Goal: Task Accomplishment & Management: Manage account settings

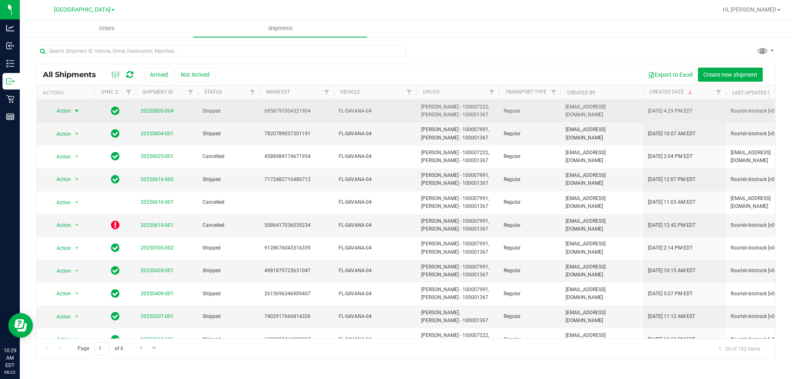
click at [72, 111] on span "select" at bounding box center [77, 111] width 10 height 12
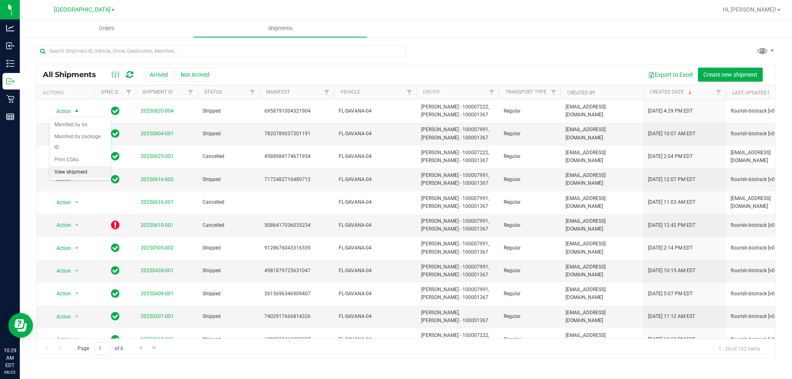
click at [93, 166] on li "View shipment" at bounding box center [80, 172] width 61 height 12
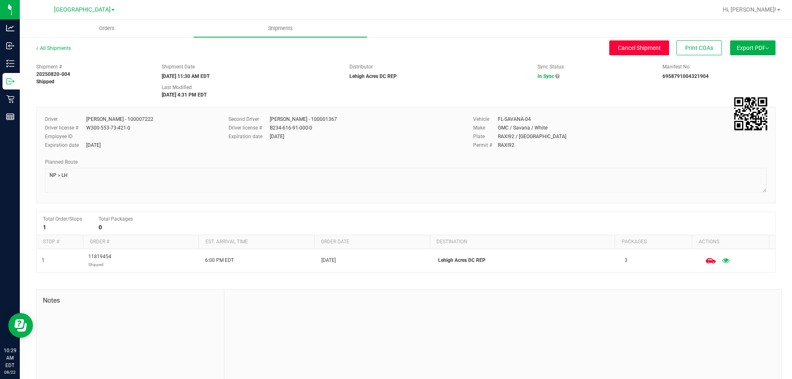
click at [624, 50] on span "Cancel Shipment" at bounding box center [639, 48] width 43 height 7
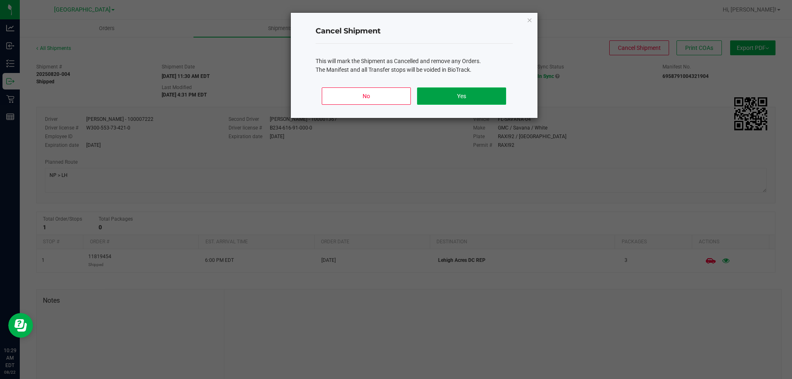
click at [456, 94] on button "Yes" at bounding box center [461, 95] width 89 height 17
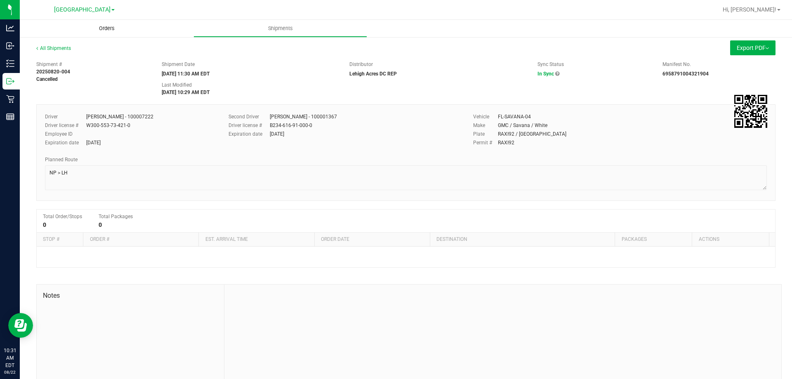
click at [113, 30] on span "Orders" at bounding box center [107, 28] width 38 height 7
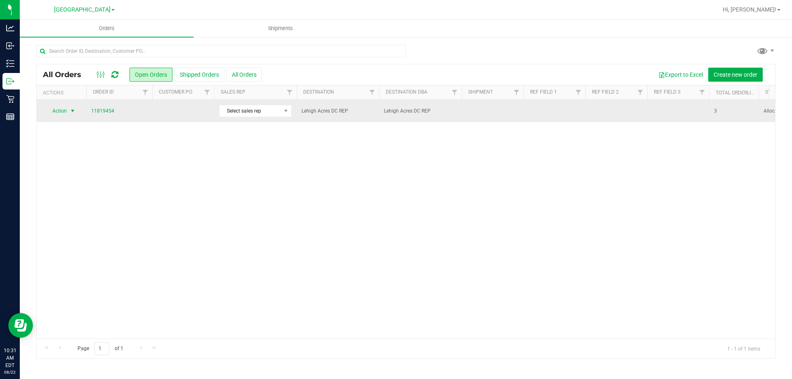
click at [68, 111] on span "select" at bounding box center [73, 111] width 10 height 12
click at [102, 113] on link "11819454" at bounding box center [102, 111] width 23 height 8
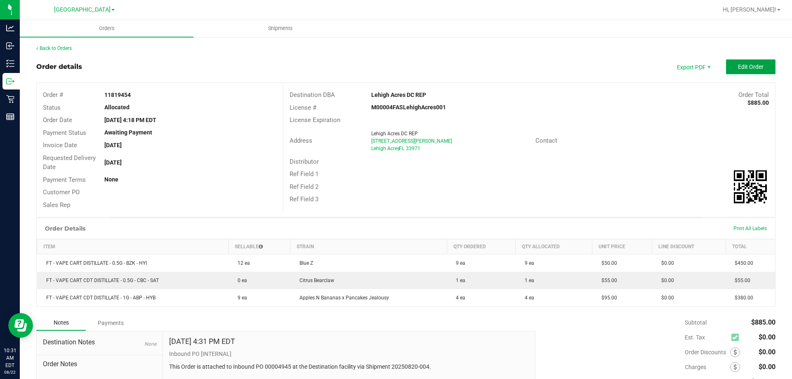
click at [739, 68] on span "Edit Order" at bounding box center [751, 67] width 26 height 7
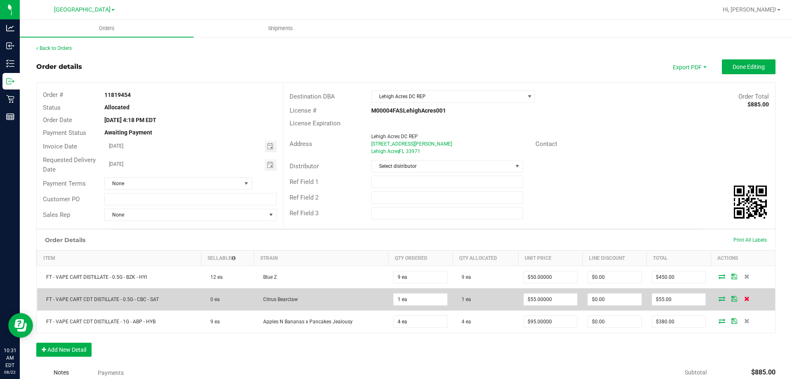
click at [744, 298] on icon at bounding box center [746, 298] width 5 height 5
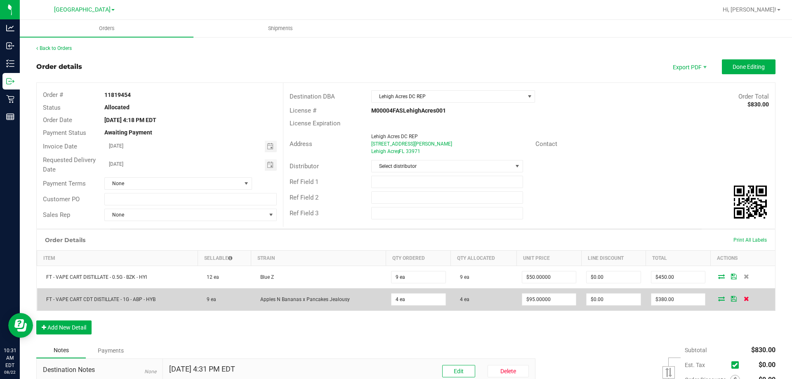
click at [744, 300] on icon at bounding box center [746, 298] width 5 height 5
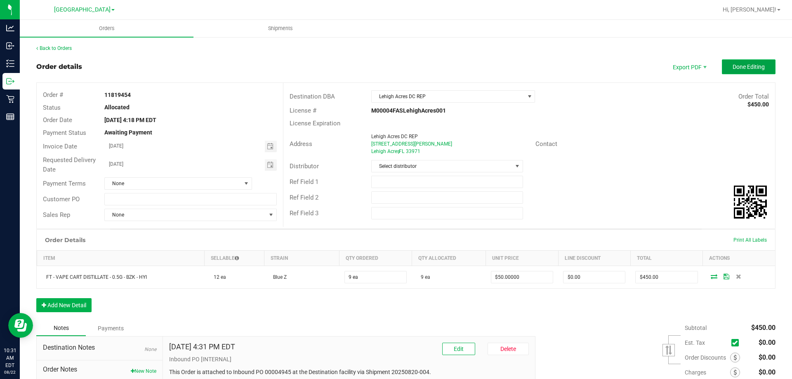
click at [751, 63] on button "Done Editing" at bounding box center [749, 66] width 54 height 15
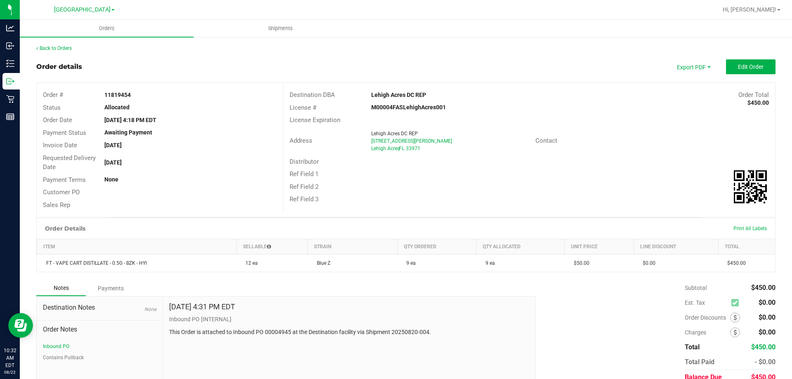
click at [610, 59] on div "Back to Orders Order details Export PDF Edit Order Order # 11819454 Status Allo…" at bounding box center [405, 226] width 739 height 363
click at [282, 25] on span "Shipments" at bounding box center [280, 28] width 47 height 7
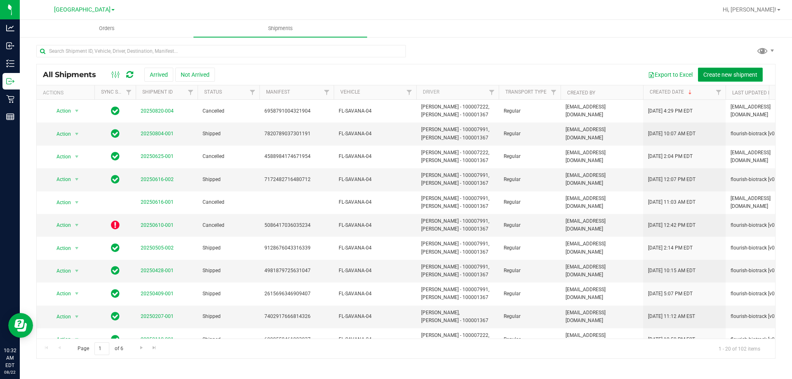
click at [709, 72] on span "Create new shipment" at bounding box center [731, 74] width 54 height 7
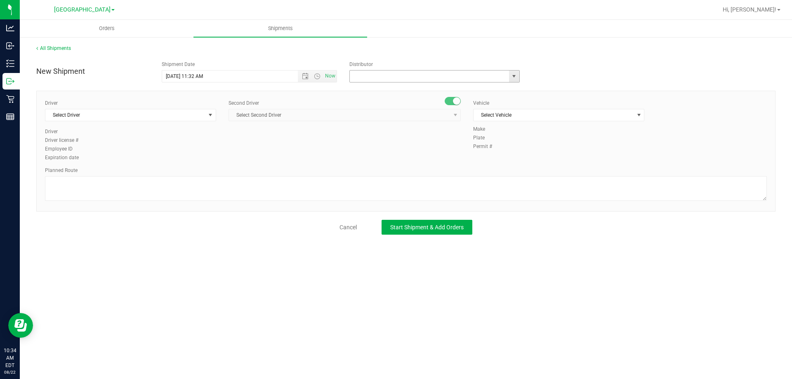
click at [381, 77] on input "text" at bounding box center [427, 77] width 154 height 12
click at [377, 88] on li "Lehigh Acres DC REP" at bounding box center [435, 90] width 170 height 12
type input "Lehigh Acres DC REP"
click at [170, 112] on span "Select Driver" at bounding box center [125, 115] width 160 height 12
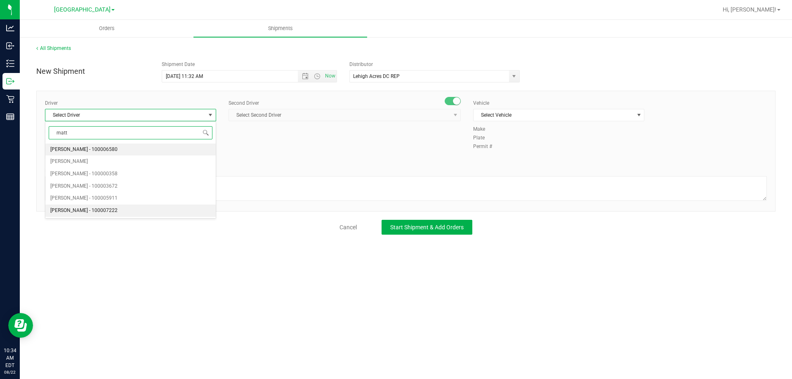
click at [107, 207] on span "[PERSON_NAME] - 100007222" at bounding box center [83, 210] width 67 height 11
type input "matt"
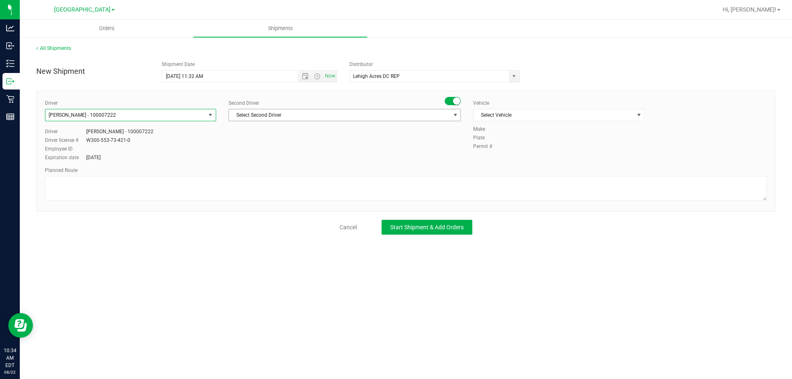
click at [302, 118] on span "Select Second Driver" at bounding box center [339, 115] width 221 height 12
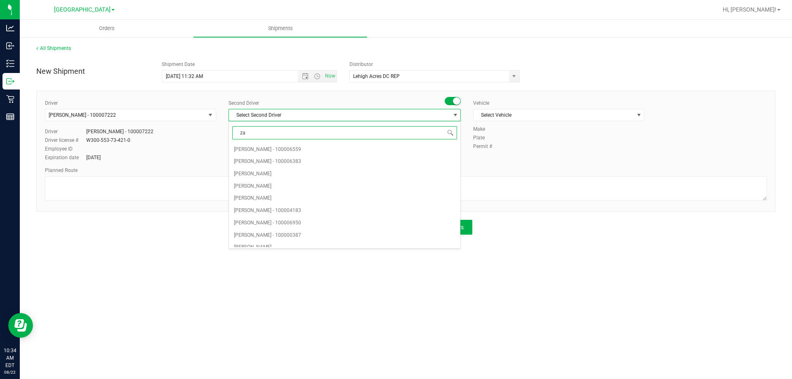
type input "zac"
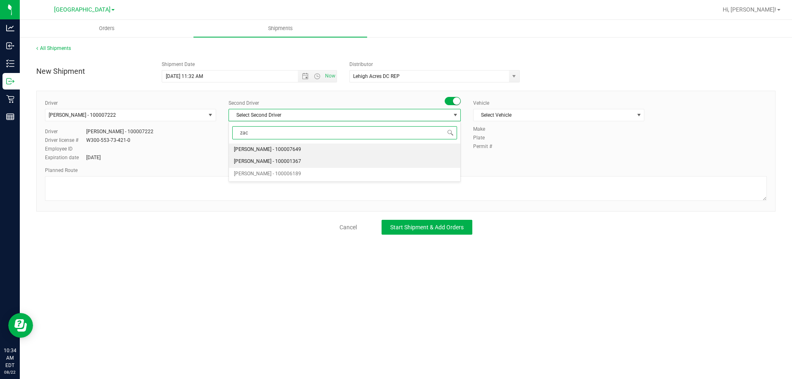
click at [293, 161] on span "[PERSON_NAME] - 100001367" at bounding box center [267, 161] width 67 height 11
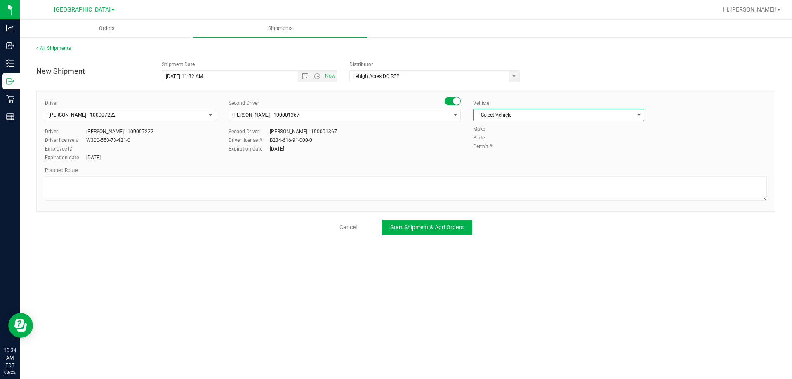
click at [524, 118] on span "Select Vehicle" at bounding box center [554, 115] width 160 height 12
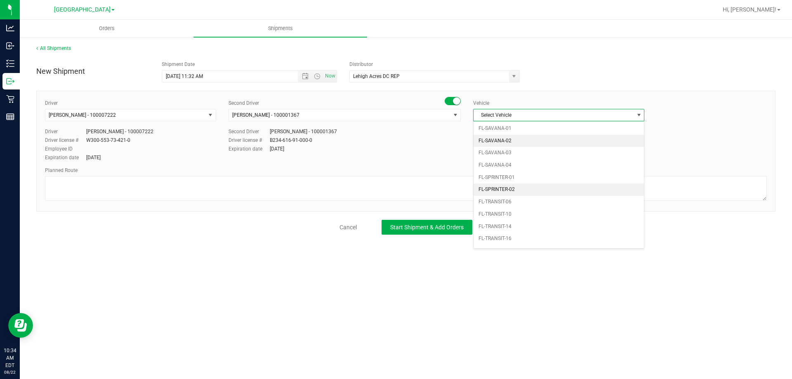
scroll to position [368, 0]
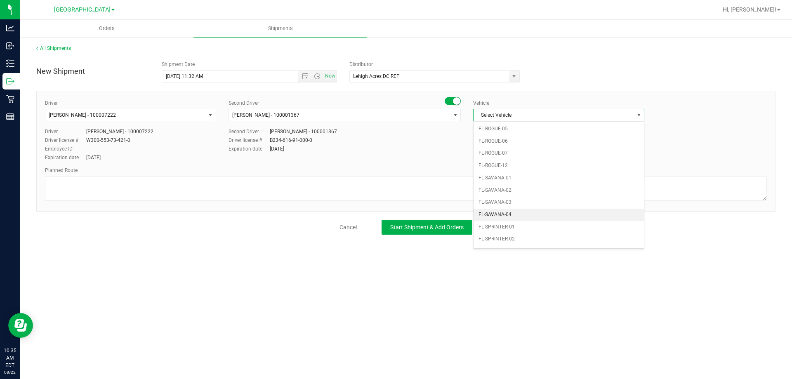
click at [565, 211] on li "FL-SAVANA-04" at bounding box center [559, 215] width 170 height 12
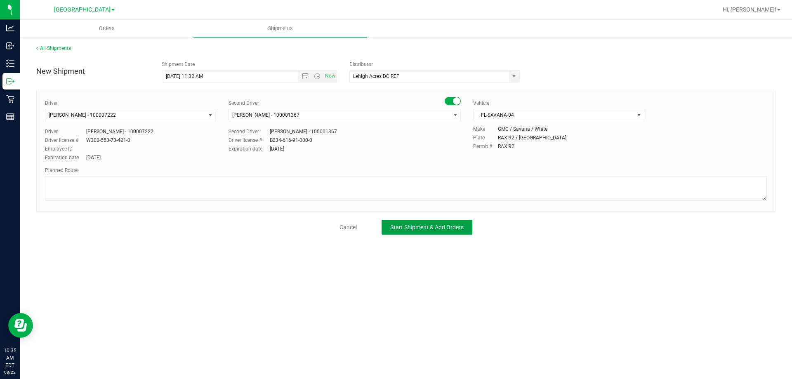
click at [421, 229] on span "Start Shipment & Add Orders" at bounding box center [426, 227] width 73 height 7
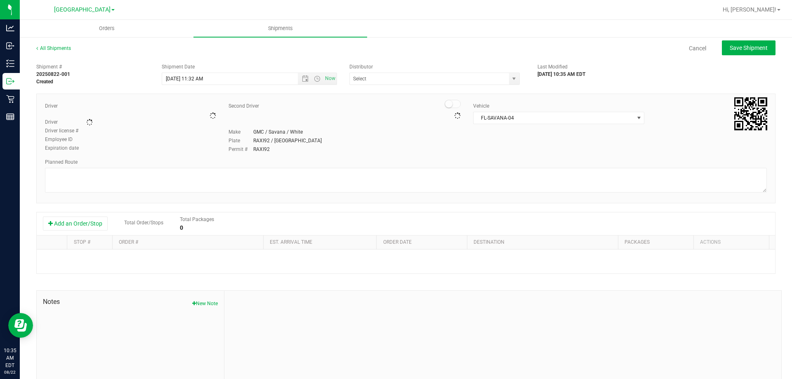
type input "Lehigh Acres DC REP"
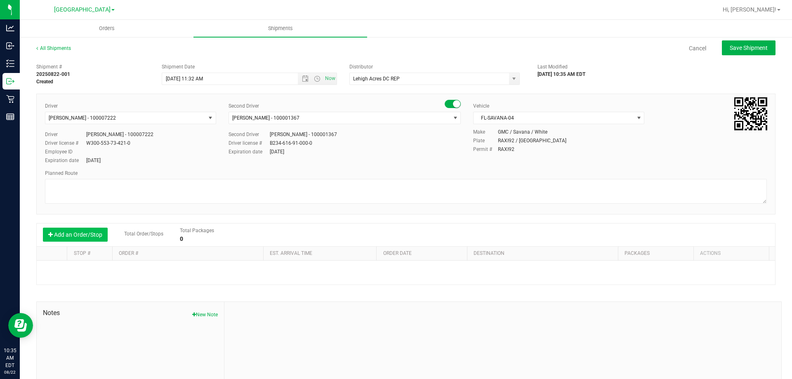
click at [69, 236] on button "Add an Order/Stop" at bounding box center [75, 235] width 65 height 14
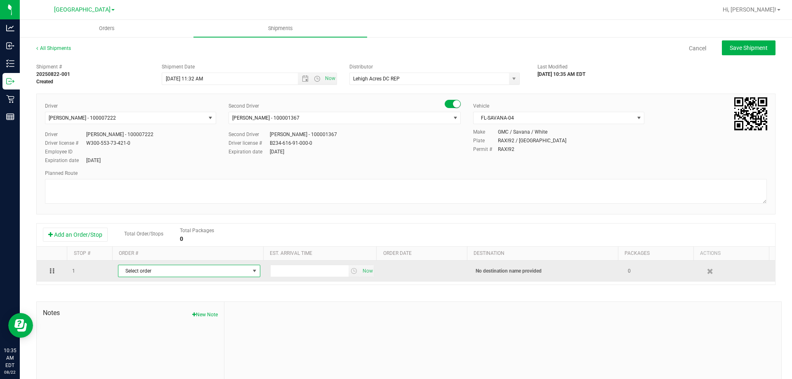
click at [148, 267] on span "Select order" at bounding box center [183, 271] width 131 height 12
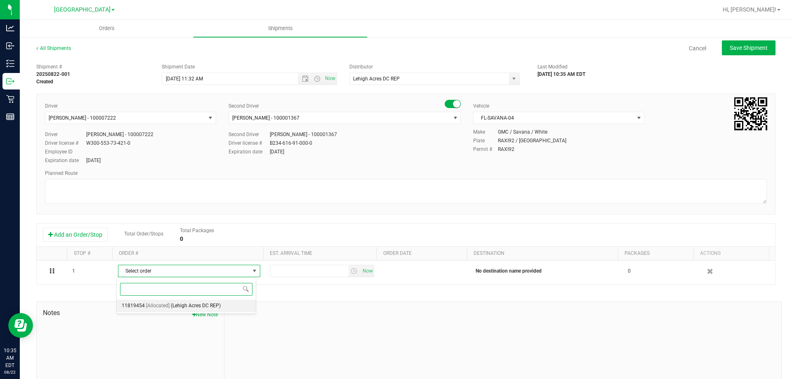
click at [165, 306] on span "[Allocated]" at bounding box center [158, 306] width 24 height 11
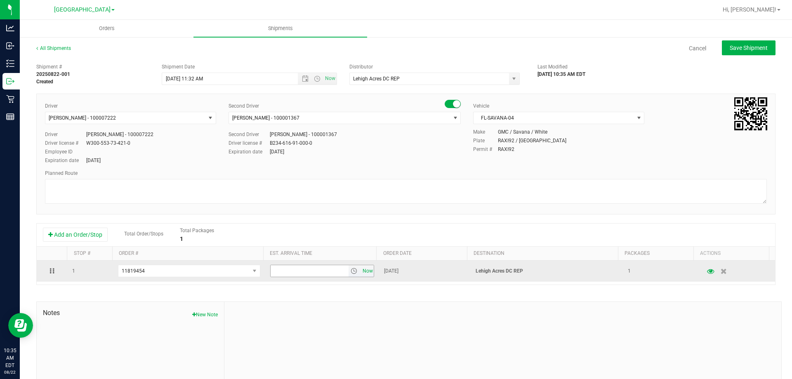
click at [361, 271] on span "Now" at bounding box center [368, 271] width 14 height 12
click at [351, 270] on span "select" at bounding box center [354, 271] width 7 height 7
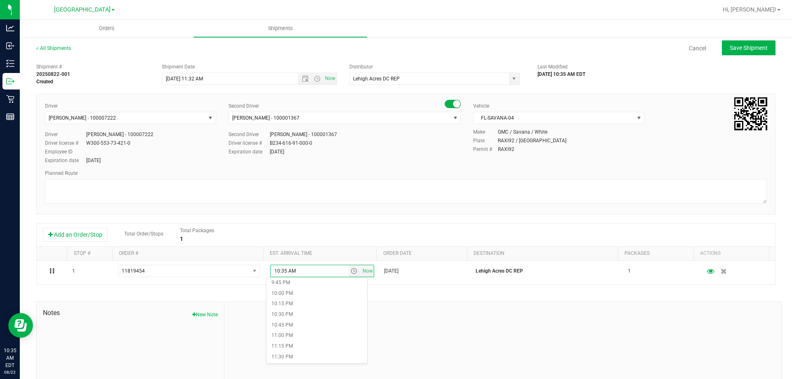
scroll to position [935, 0]
click at [311, 323] on li "11:00 PM" at bounding box center [317, 325] width 101 height 11
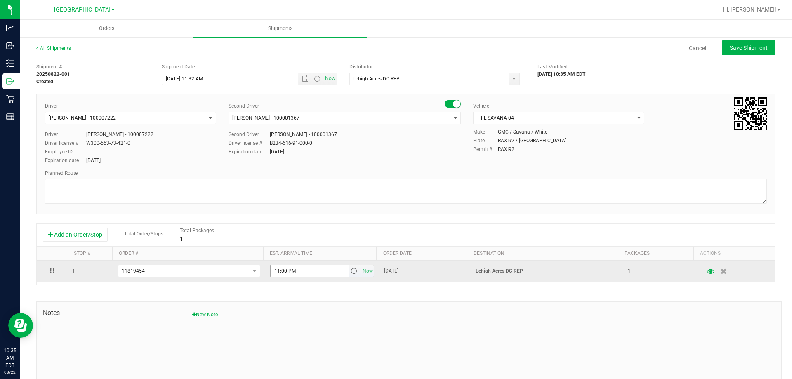
click at [293, 274] on input "11:00 PM" at bounding box center [310, 271] width 78 height 12
click at [361, 272] on span "Now" at bounding box center [368, 271] width 14 height 12
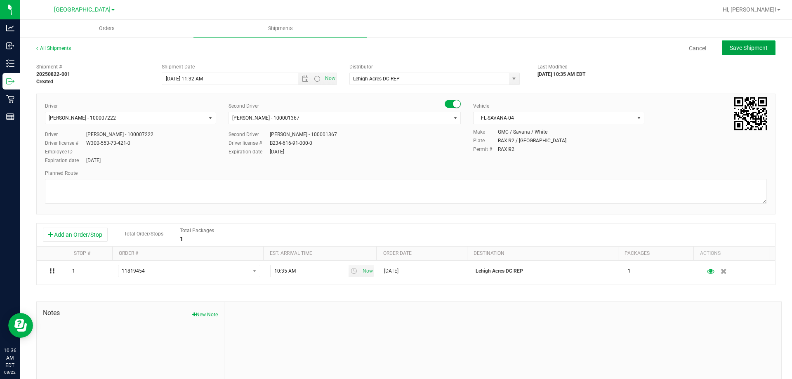
click at [730, 45] on span "Save Shipment" at bounding box center [749, 48] width 38 height 7
type input "[DATE] 3:32 PM"
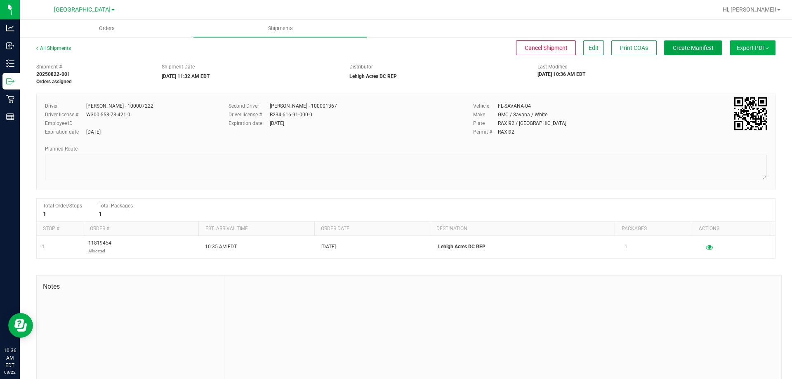
click at [684, 46] on span "Create Manifest" at bounding box center [693, 48] width 41 height 7
click at [590, 49] on span "Edit" at bounding box center [594, 48] width 10 height 7
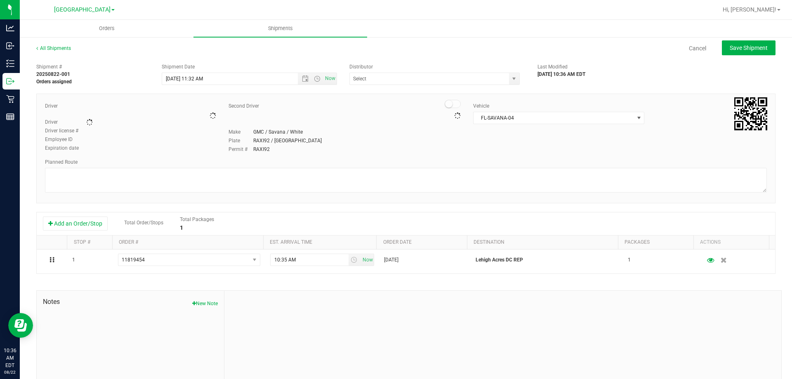
type input "Lehigh Acres DC REP"
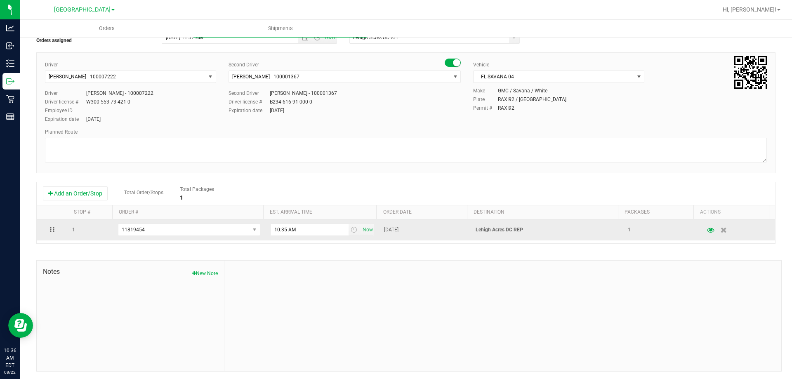
scroll to position [43, 0]
click at [283, 230] on input "10:35 AM" at bounding box center [310, 229] width 78 height 12
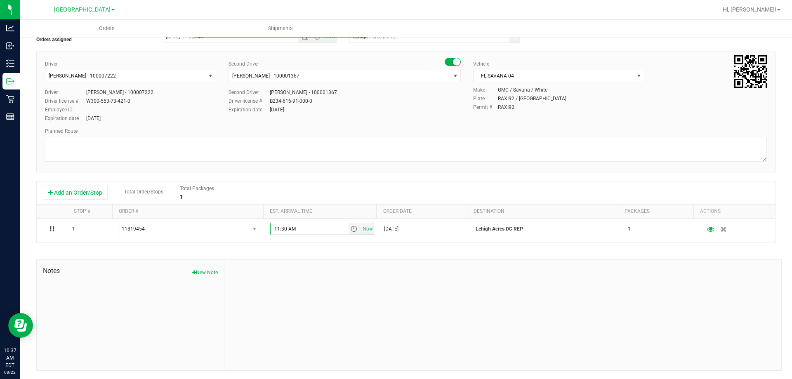
type input "11:30 AM"
click at [350, 246] on div "Shipment # 20250822-001 Orders assigned Shipment Date [DATE] 11:32 AM Now Distr…" at bounding box center [405, 194] width 739 height 354
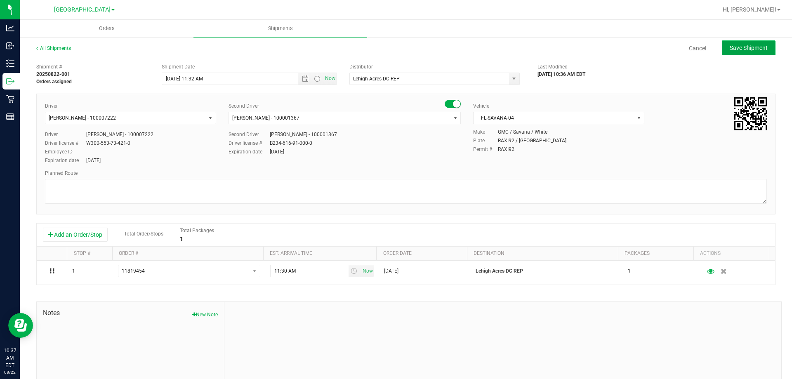
click at [730, 49] on span "Save Shipment" at bounding box center [749, 48] width 38 height 7
type input "[DATE] 3:32 PM"
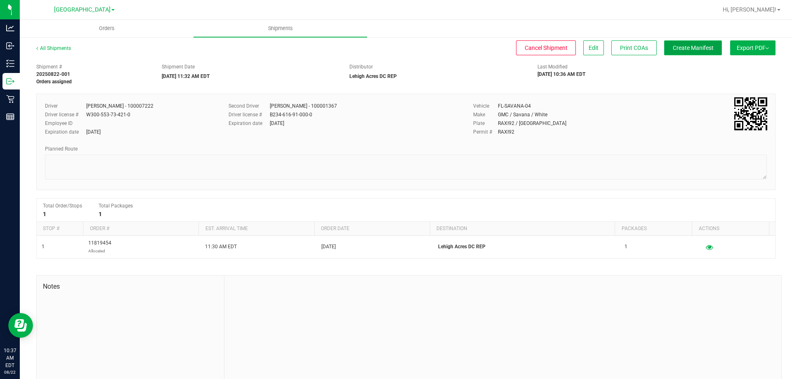
click at [674, 47] on span "Create Manifest" at bounding box center [693, 48] width 41 height 7
click at [89, 128] on div "Driver [PERSON_NAME] - 100007222 Driver license # W300-553-73-421-0 Employee ID…" at bounding box center [130, 121] width 171 height 39
click at [110, 29] on span "Orders" at bounding box center [107, 28] width 38 height 7
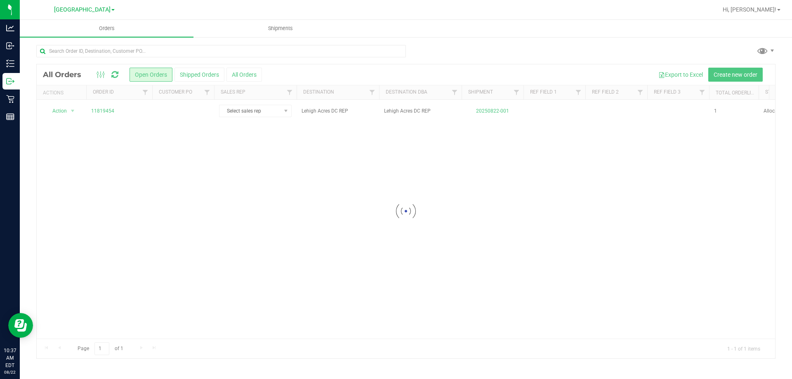
click at [107, 109] on div at bounding box center [406, 211] width 739 height 294
click at [107, 109] on link "11819454" at bounding box center [102, 111] width 23 height 8
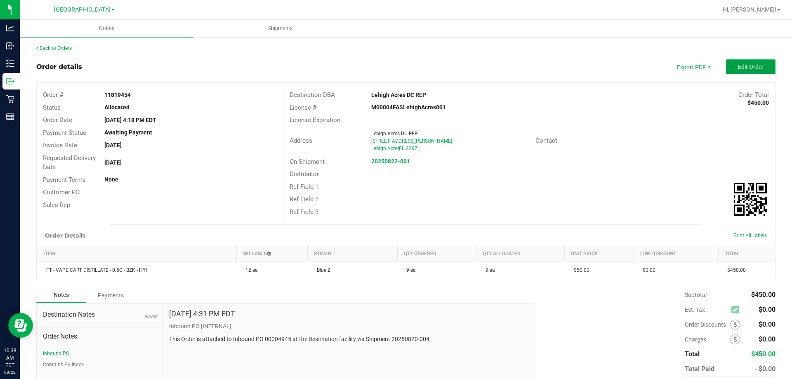
click at [739, 66] on span "Edit Order" at bounding box center [751, 67] width 26 height 7
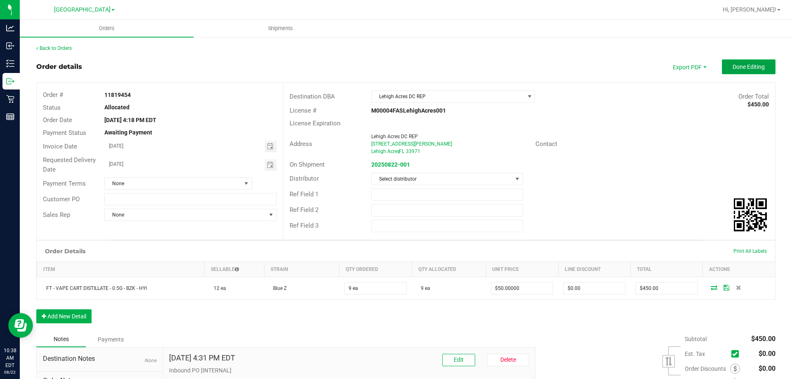
click at [726, 65] on button "Done Editing" at bounding box center [749, 66] width 54 height 15
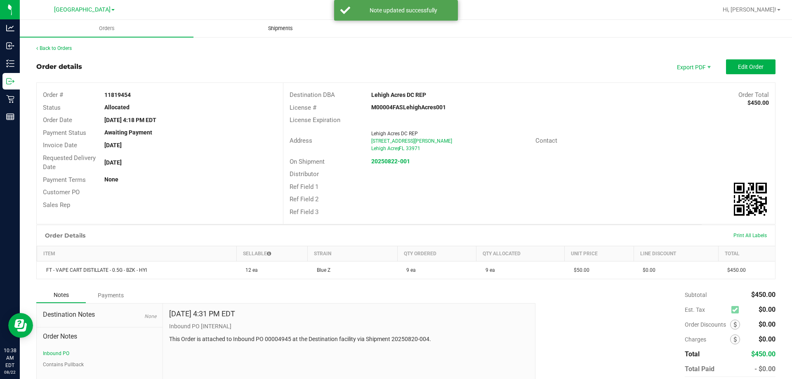
click at [275, 28] on span "Shipments" at bounding box center [280, 28] width 47 height 7
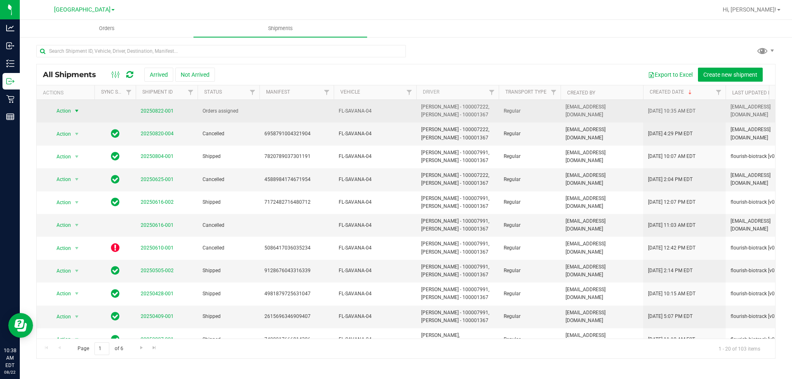
click at [73, 109] on span "select" at bounding box center [77, 111] width 10 height 12
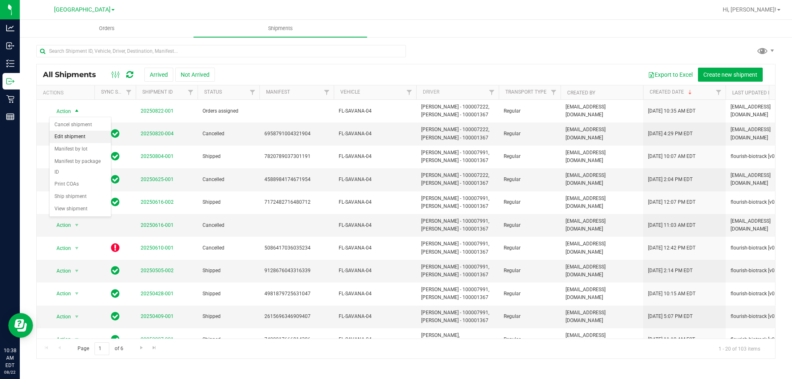
click at [79, 133] on li "Edit shipment" at bounding box center [80, 137] width 61 height 12
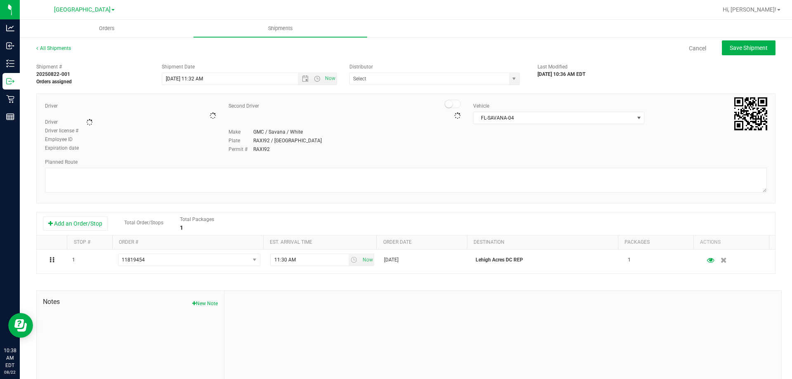
type input "Lehigh Acres DC REP"
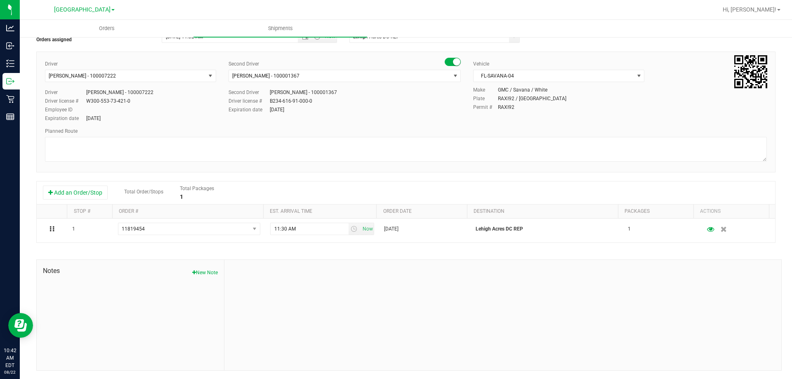
scroll to position [1, 0]
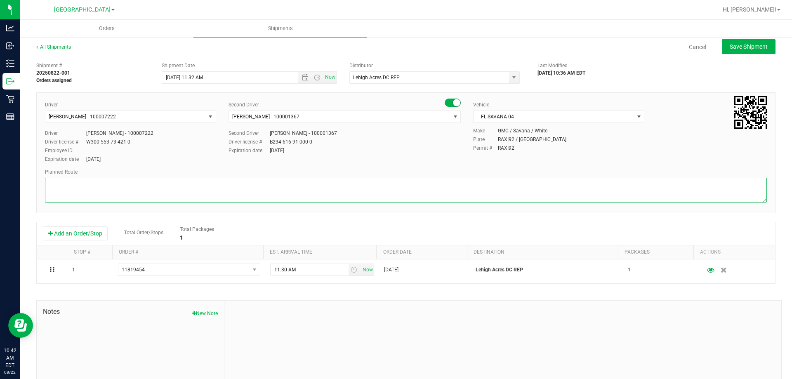
click at [275, 194] on textarea at bounding box center [406, 190] width 722 height 25
type textarea "1"
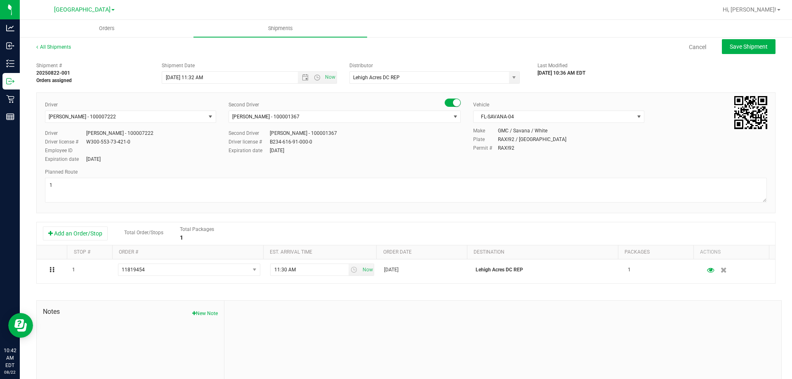
click at [671, 156] on div "Driver [PERSON_NAME] - 100007222 Select Driver [PERSON_NAME] - 100006559 [PERSO…" at bounding box center [406, 132] width 734 height 63
click at [736, 45] on span "Save Shipment" at bounding box center [749, 46] width 38 height 7
type input "[DATE] 3:32 PM"
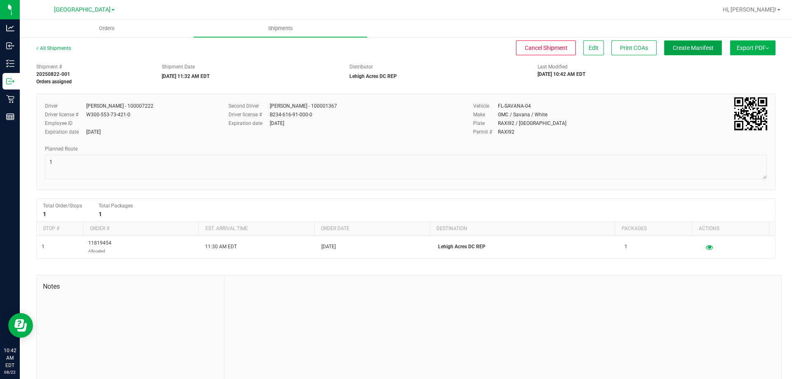
click at [682, 49] on span "Create Manifest" at bounding box center [693, 48] width 41 height 7
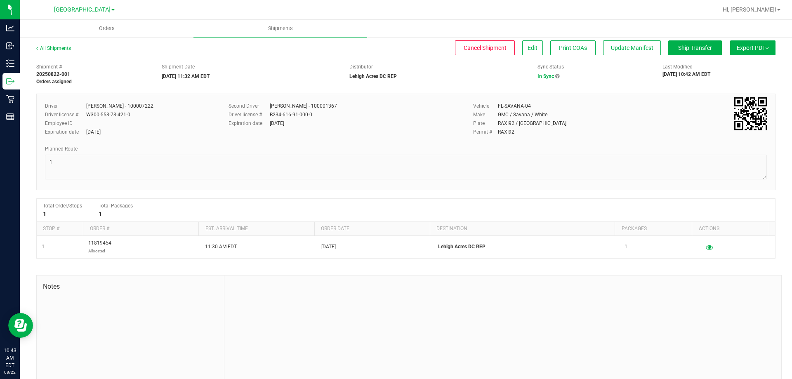
click at [738, 48] on button "Export PDF" at bounding box center [752, 47] width 45 height 15
click at [738, 64] on span "Manifest by Package ID" at bounding box center [741, 66] width 52 height 6
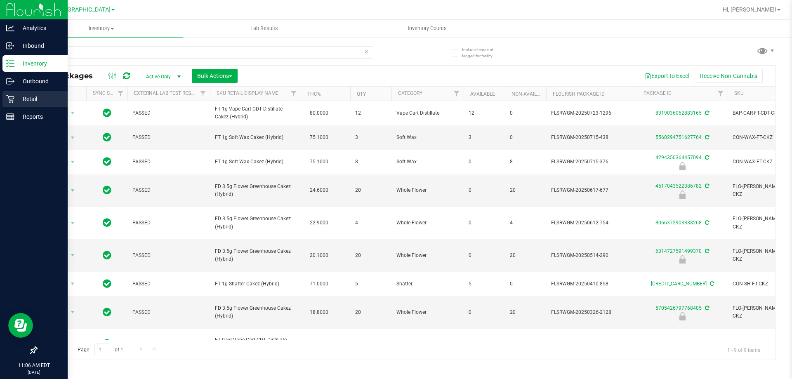
click at [17, 99] on p "Retail" at bounding box center [39, 99] width 50 height 10
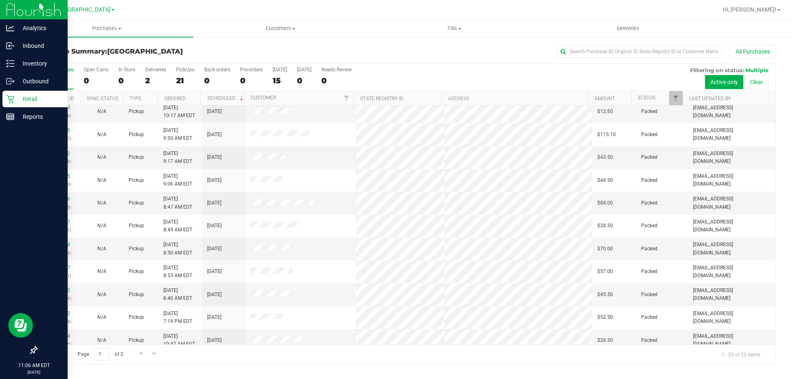
scroll to position [218, 0]
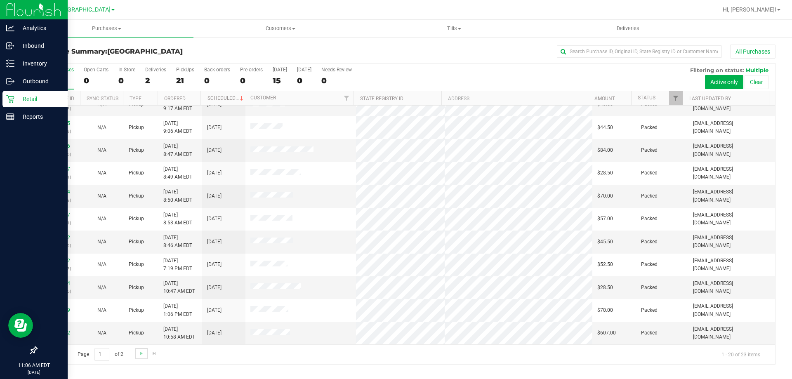
click at [137, 351] on link "Go to the next page" at bounding box center [141, 353] width 12 height 11
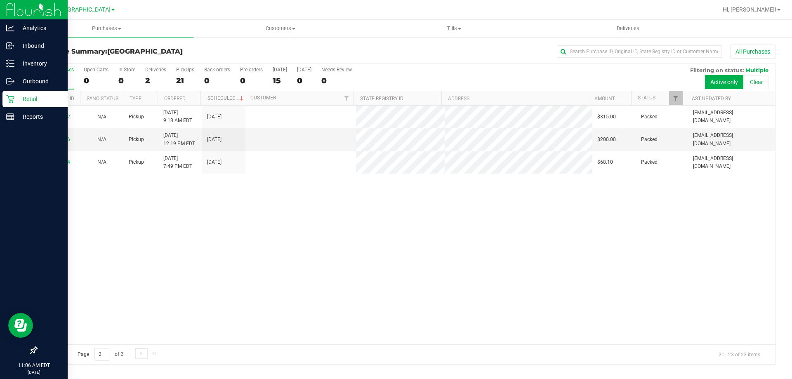
scroll to position [0, 0]
click at [60, 354] on span "Go to the previous page" at bounding box center [59, 353] width 7 height 7
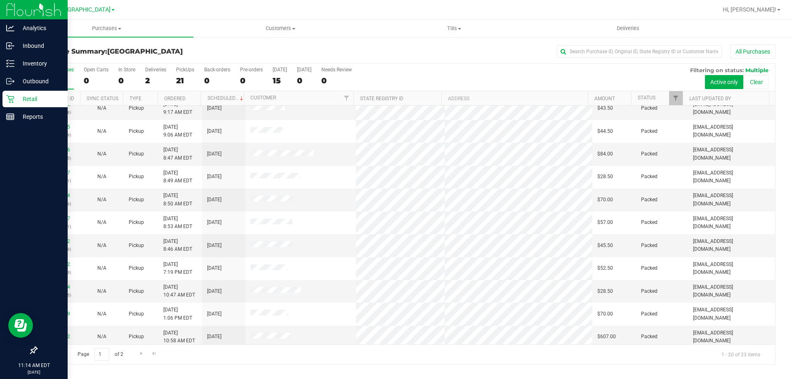
scroll to position [218, 0]
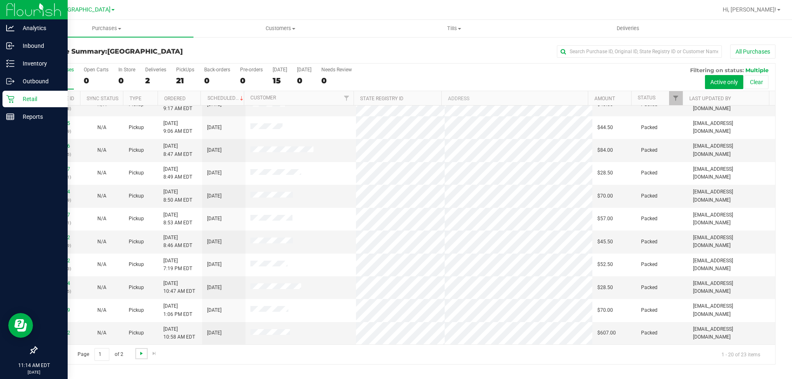
click at [142, 357] on span "Go to the next page" at bounding box center [141, 353] width 7 height 7
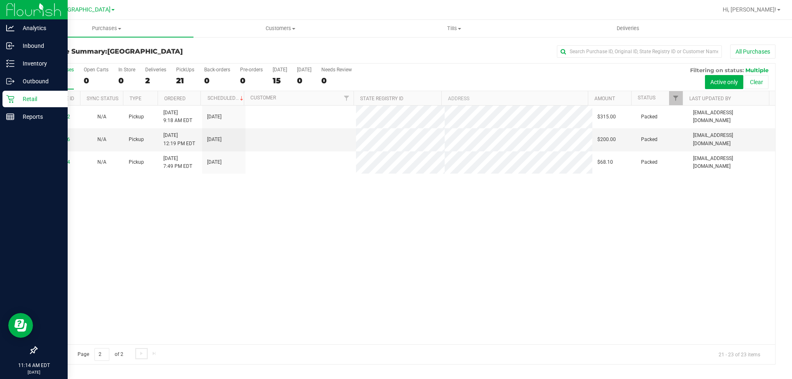
scroll to position [0, 0]
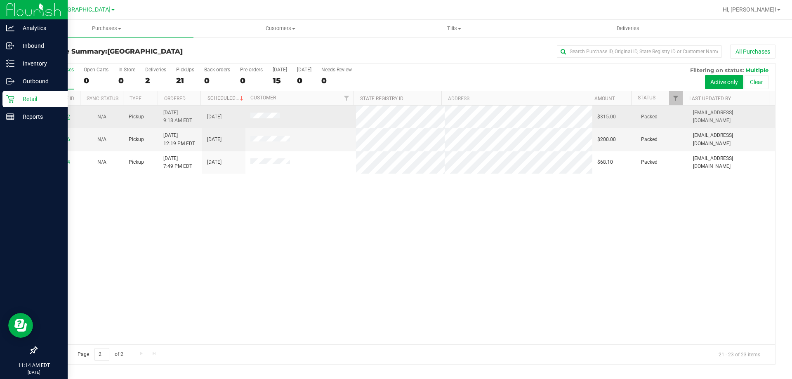
click at [66, 115] on link "11781652" at bounding box center [58, 117] width 23 height 6
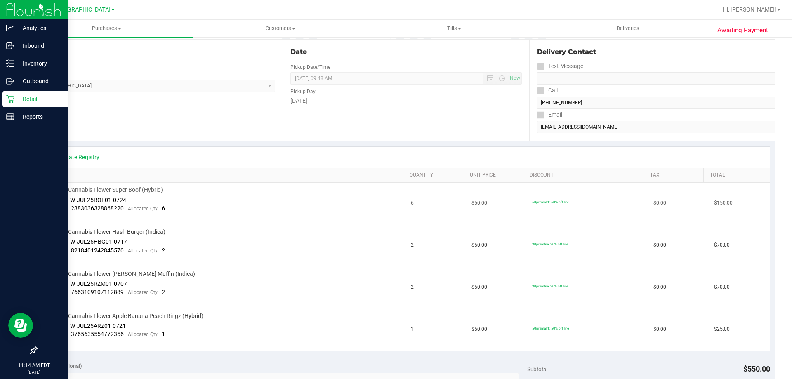
scroll to position [83, 0]
click at [16, 103] on p "Retail" at bounding box center [39, 99] width 50 height 10
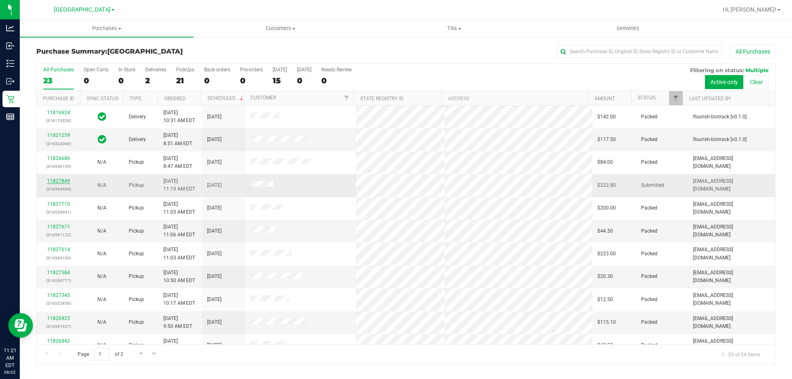
click at [64, 182] on link "11827849" at bounding box center [58, 181] width 23 height 6
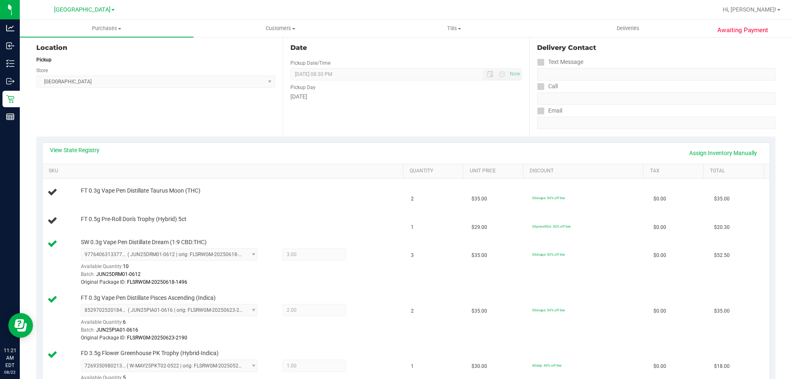
scroll to position [85, 0]
